Goal: Transaction & Acquisition: Download file/media

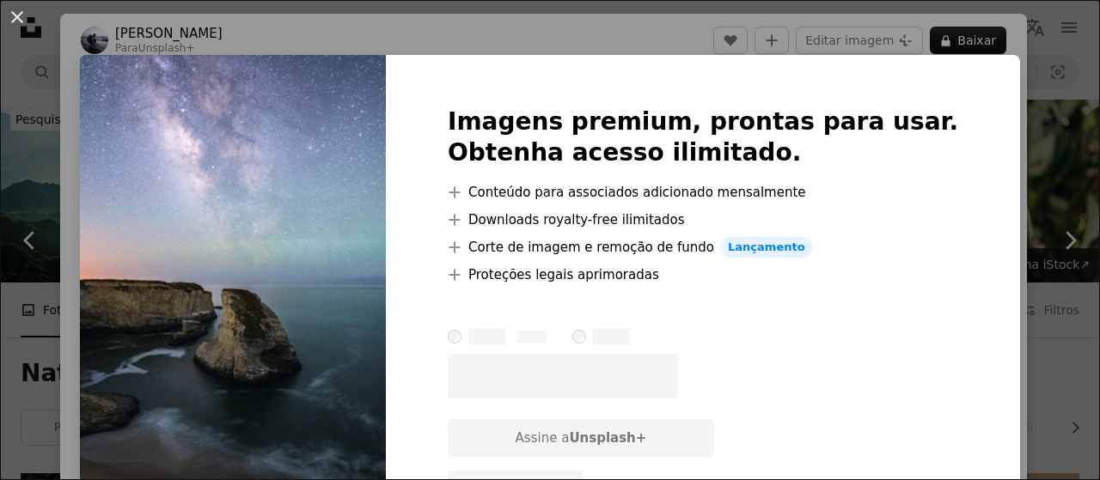
scroll to position [5476, 0]
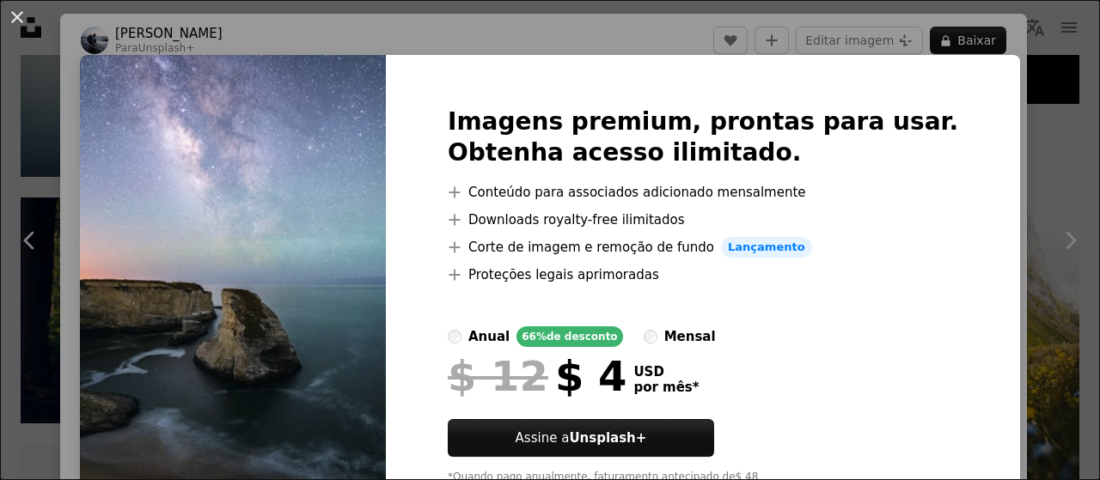
click at [987, 174] on div "An X shape Imagens premium, prontas para usar. Obtenha acesso ilimitado. A plus…" at bounding box center [550, 240] width 1100 height 480
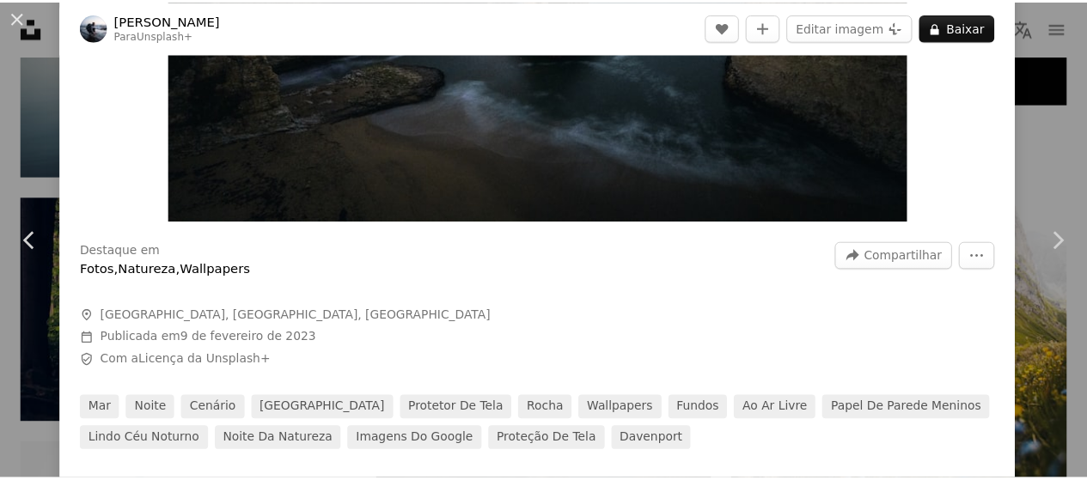
scroll to position [397, 0]
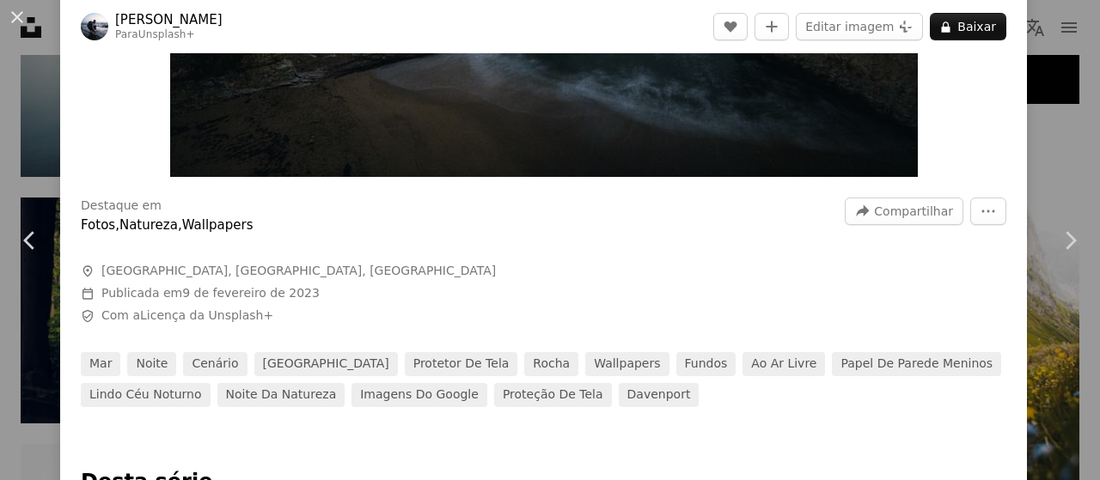
click at [1063, 138] on div "An X shape Chevron left Chevron right [PERSON_NAME] Para Unsplash+ A heart A pl…" at bounding box center [550, 240] width 1100 height 480
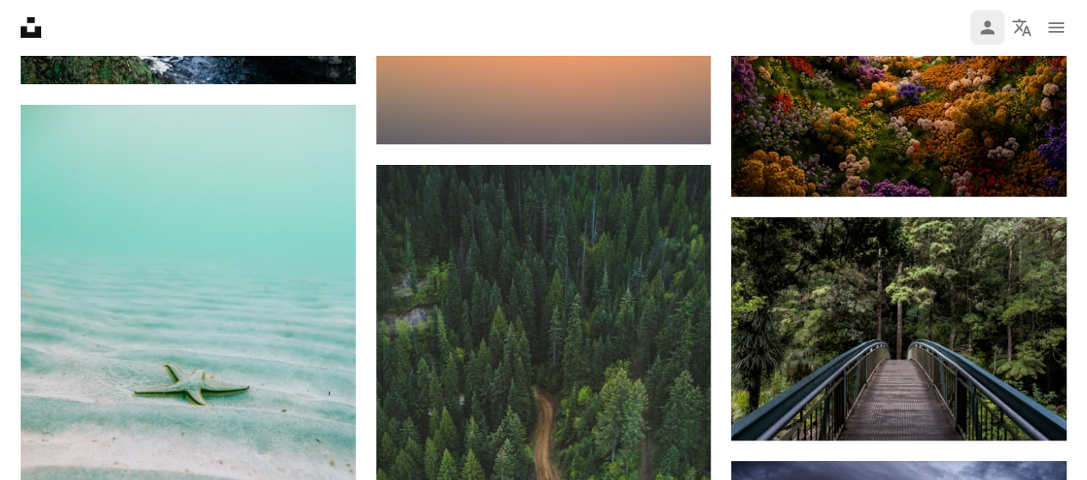
scroll to position [6787, 0]
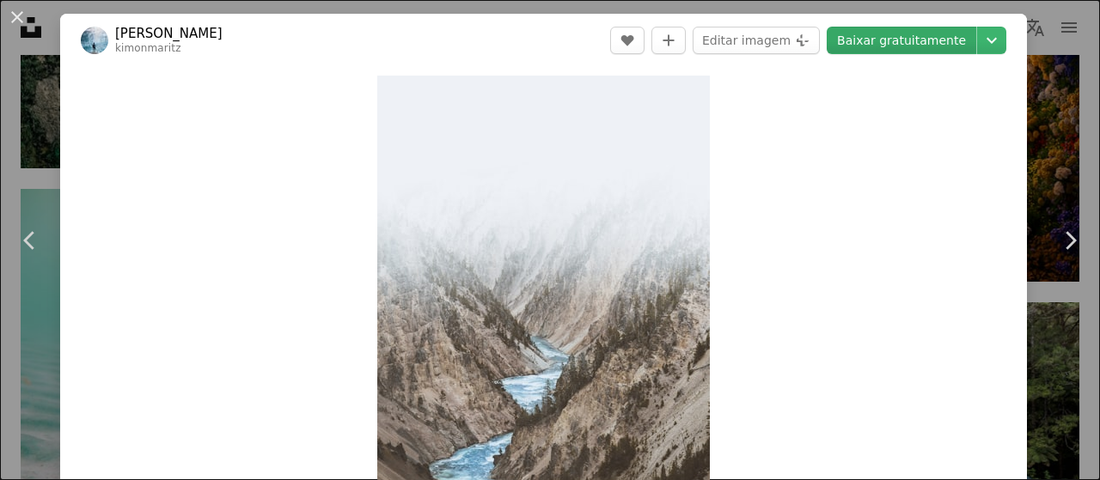
click at [908, 47] on link "Baixar gratuitamente" at bounding box center [902, 41] width 150 height 28
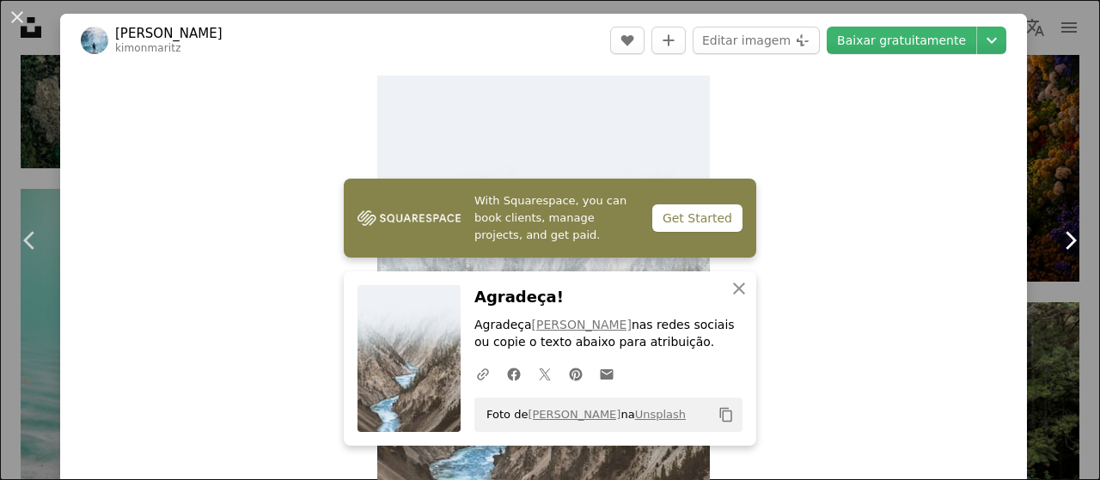
click at [1060, 159] on link "Chevron right" at bounding box center [1070, 240] width 60 height 165
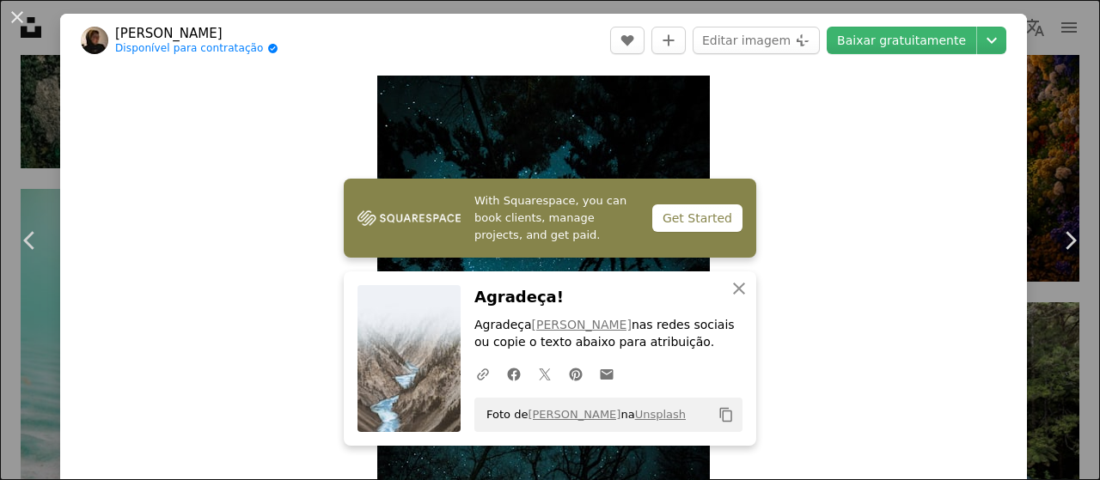
click at [1022, 79] on div "An X shape Chevron left Chevron right Max Saeling Disponível para contratação A…" at bounding box center [550, 240] width 1100 height 480
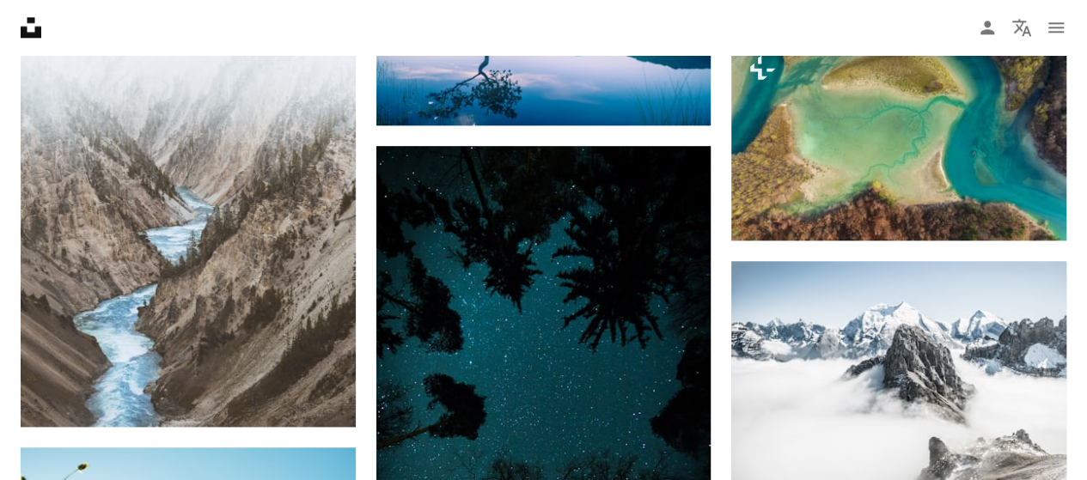
scroll to position [7498, 0]
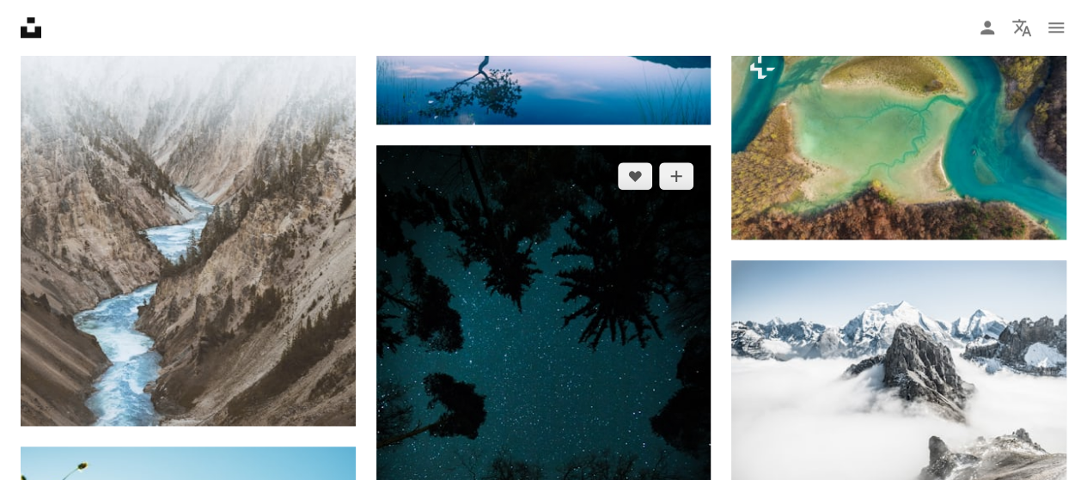
click at [633, 388] on img at bounding box center [543, 396] width 335 height 503
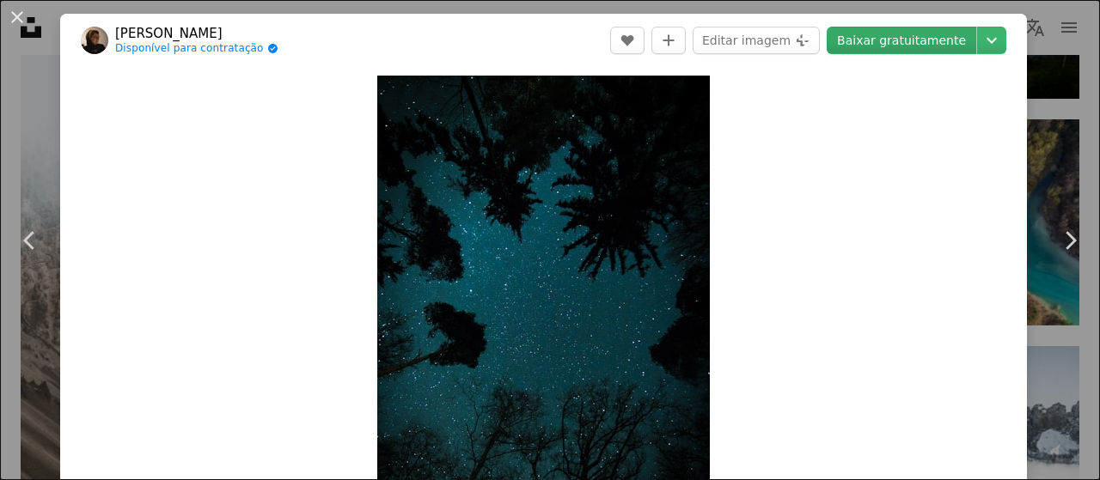
click at [911, 53] on link "Baixar gratuitamente" at bounding box center [902, 41] width 150 height 28
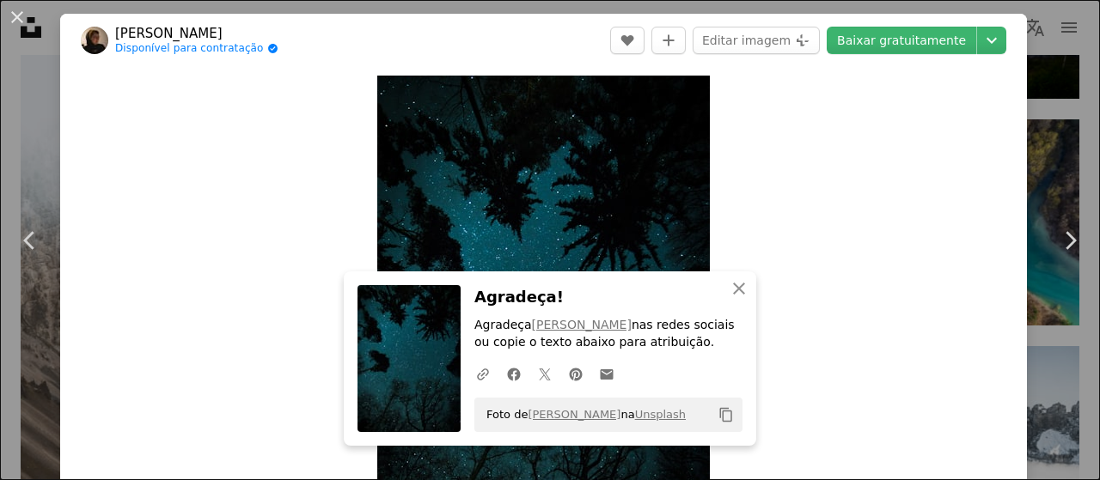
click at [1040, 125] on div "An X shape Chevron left Chevron right Max Saeling Disponível para contratação A…" at bounding box center [550, 240] width 1100 height 480
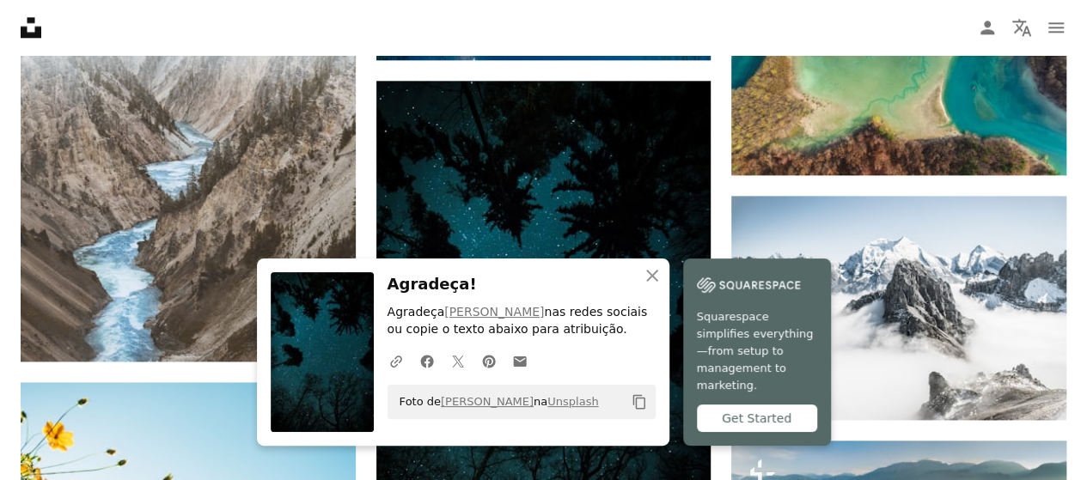
scroll to position [7592, 0]
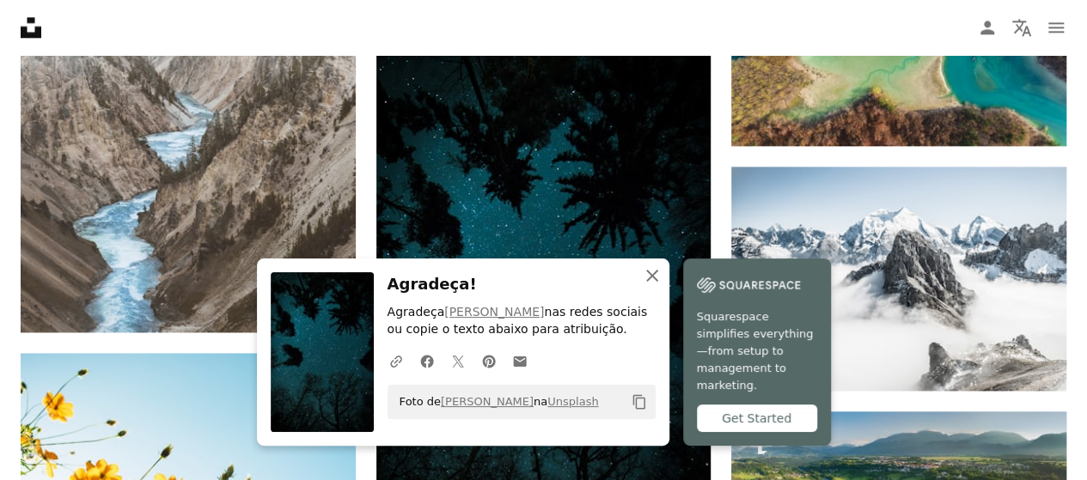
click at [669, 293] on button "An X shape Fechar" at bounding box center [652, 276] width 34 height 34
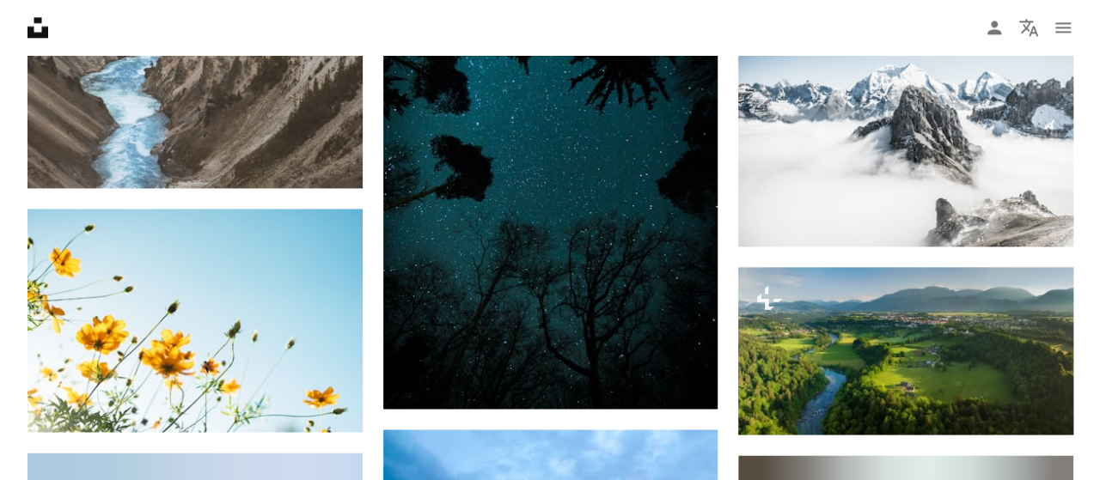
scroll to position [7736, 0]
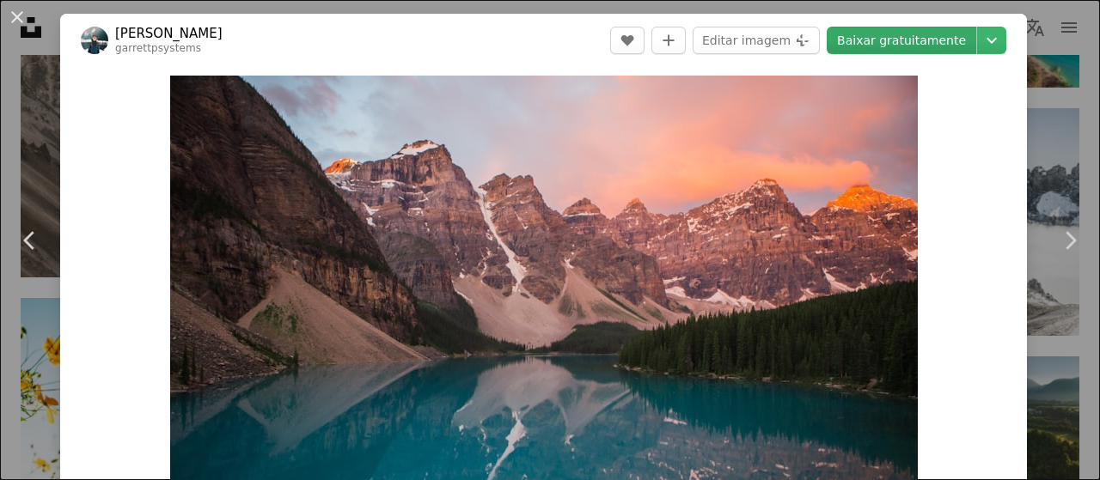
click at [916, 41] on link "Baixar gratuitamente" at bounding box center [902, 41] width 150 height 28
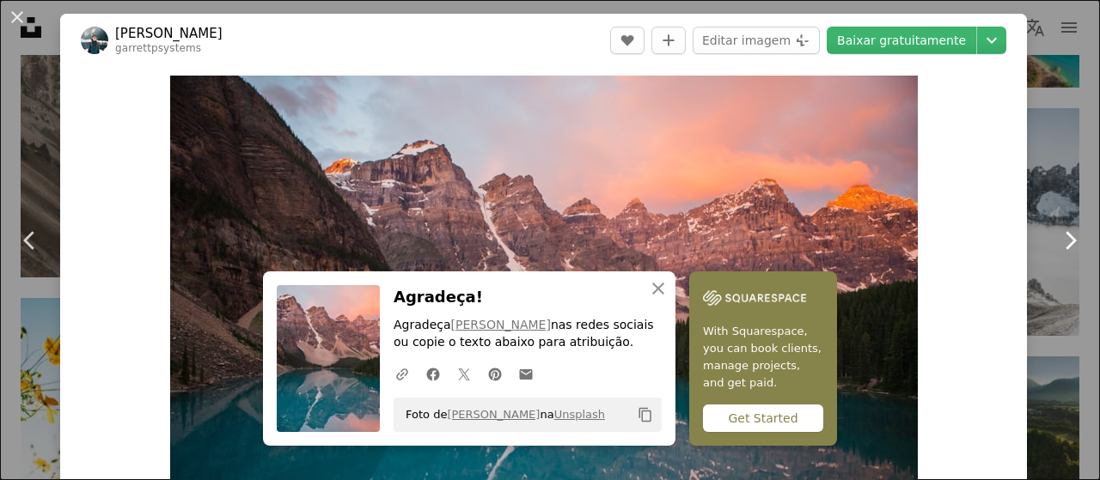
click at [1048, 174] on link "Chevron right" at bounding box center [1070, 240] width 60 height 165
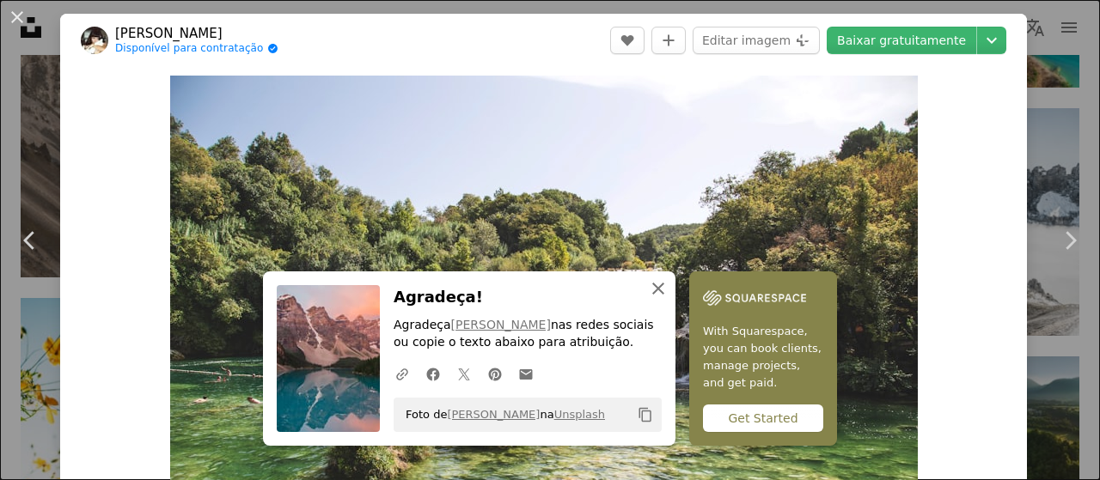
click at [675, 296] on button "An X shape Fechar" at bounding box center [658, 289] width 34 height 34
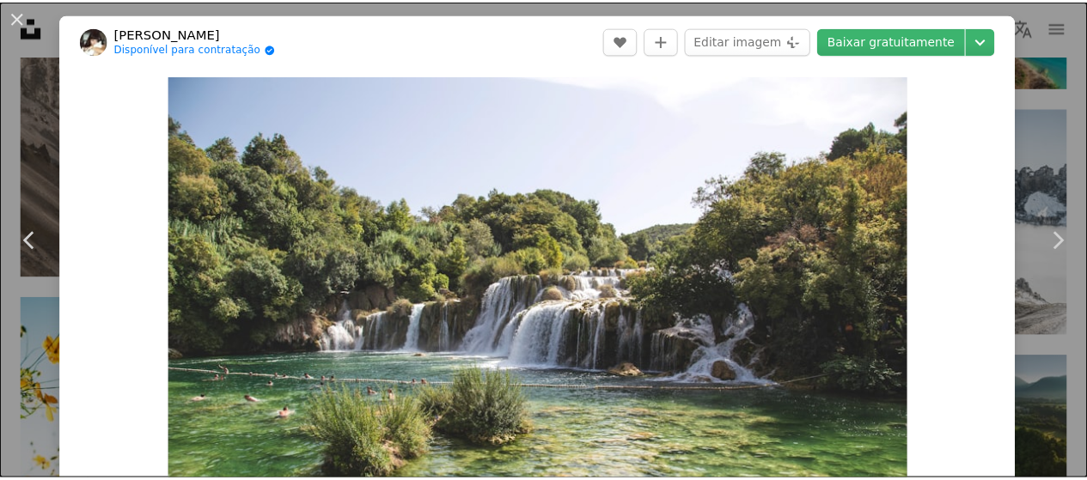
scroll to position [420, 0]
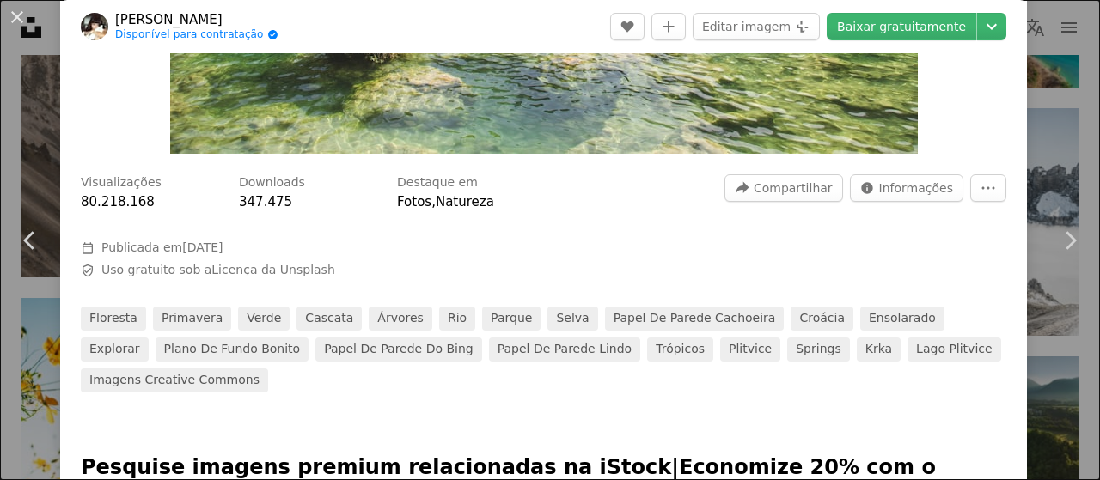
click at [1039, 112] on div "An X shape Chevron left Chevron right Milada Vigerova Disponível para contrataç…" at bounding box center [550, 240] width 1100 height 480
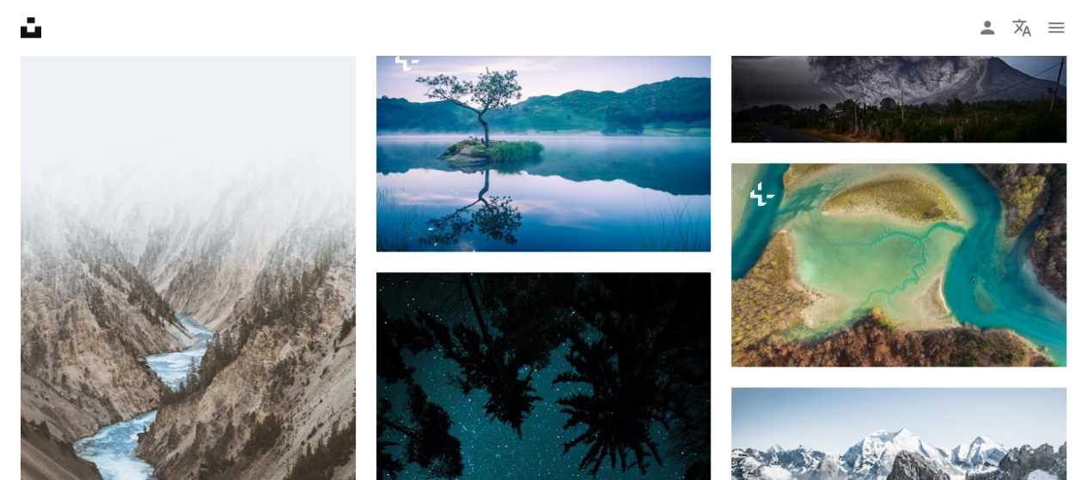
scroll to position [7432, 0]
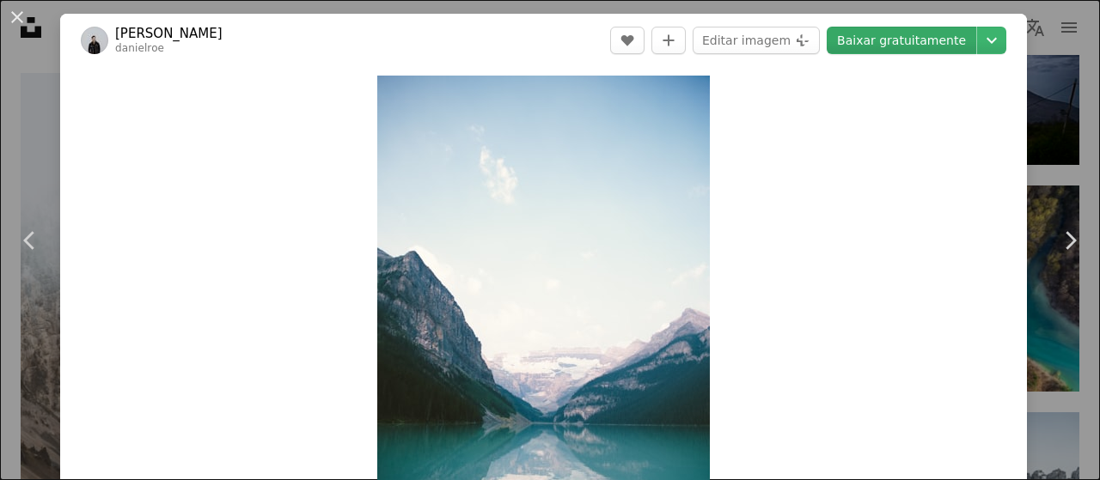
click at [897, 46] on link "Baixar gratuitamente" at bounding box center [902, 41] width 150 height 28
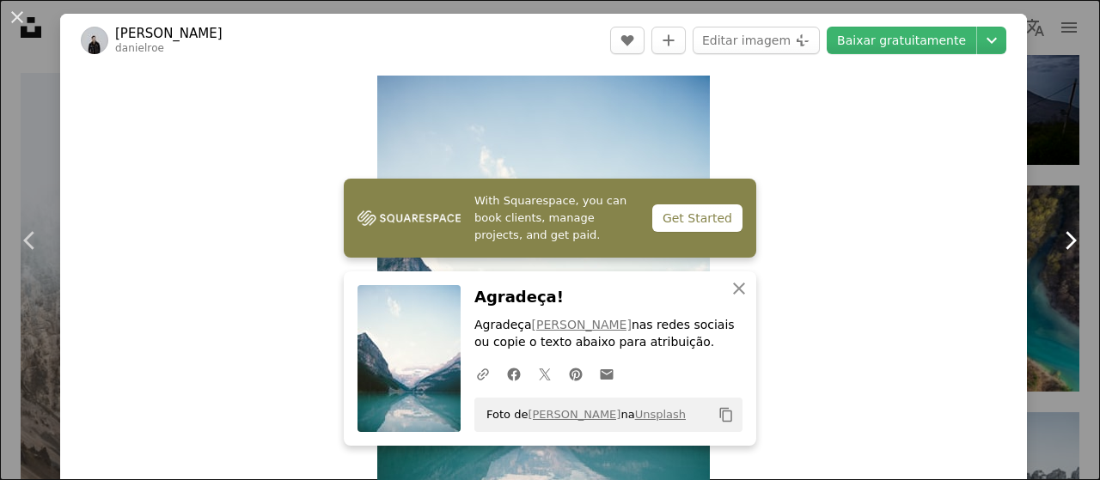
click at [1040, 162] on link "Chevron right" at bounding box center [1070, 240] width 60 height 165
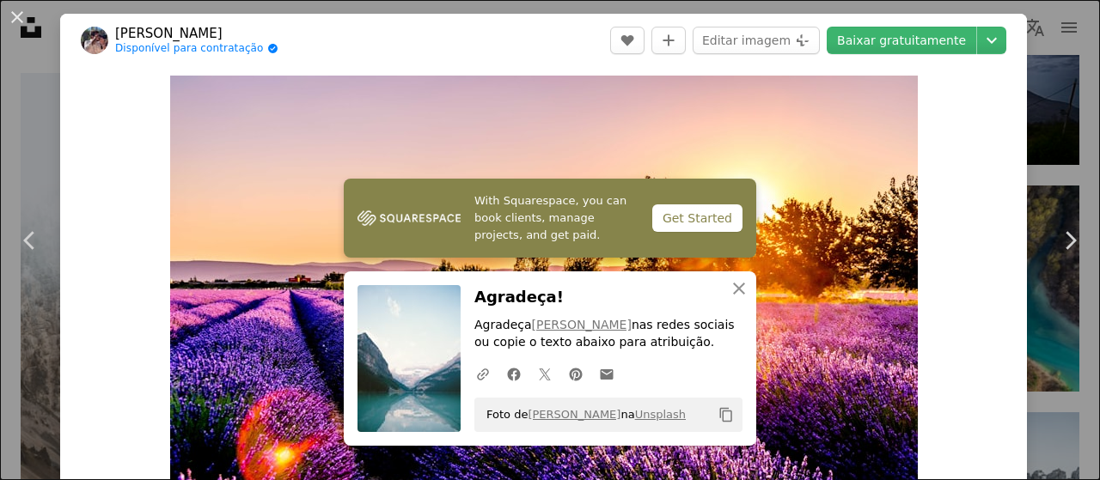
click at [1038, 73] on div "An X shape Chevron left Chevron right Léonard Cotte Disponível para contratação…" at bounding box center [550, 240] width 1100 height 480
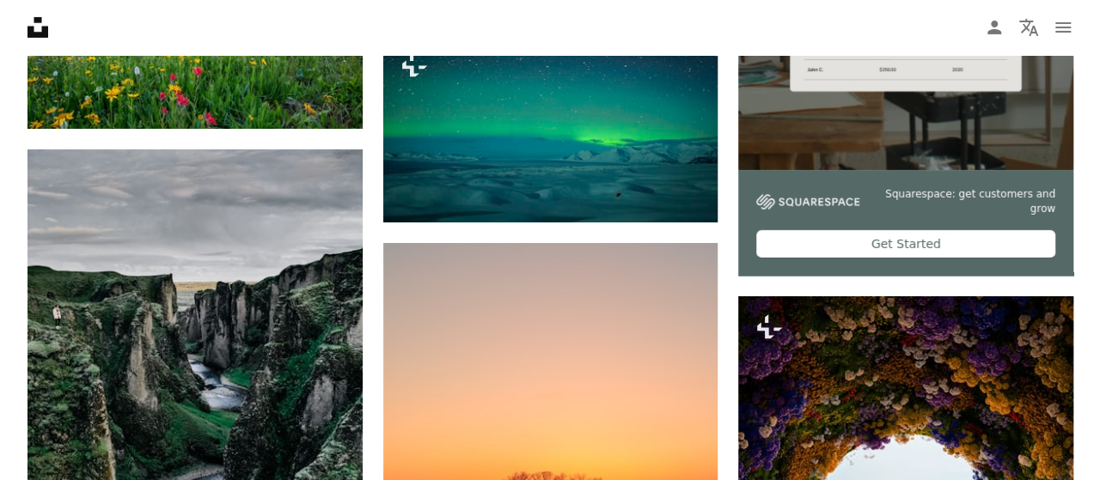
scroll to position [6211, 0]
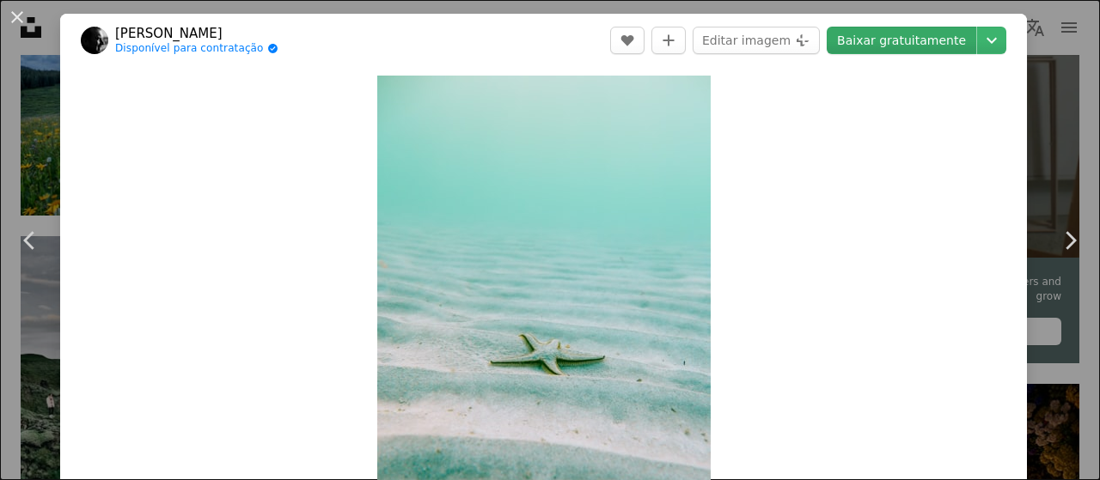
click at [909, 46] on link "Baixar gratuitamente" at bounding box center [902, 41] width 150 height 28
